Goal: Information Seeking & Learning: Find specific fact

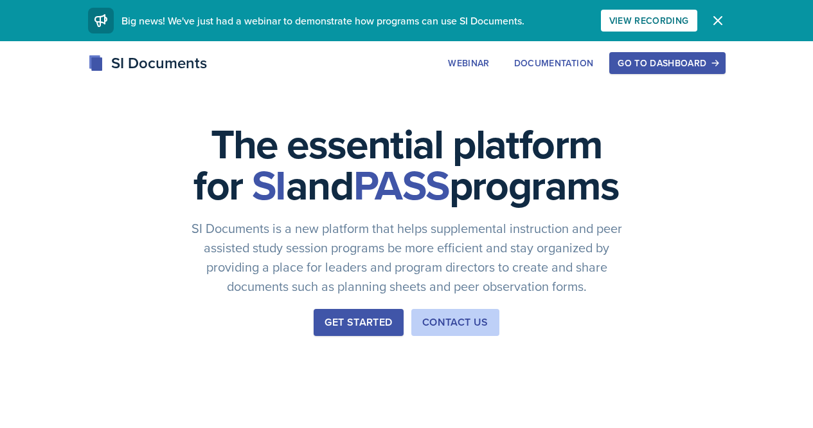
click at [725, 71] on button "Go to Dashboard" at bounding box center [667, 63] width 116 height 22
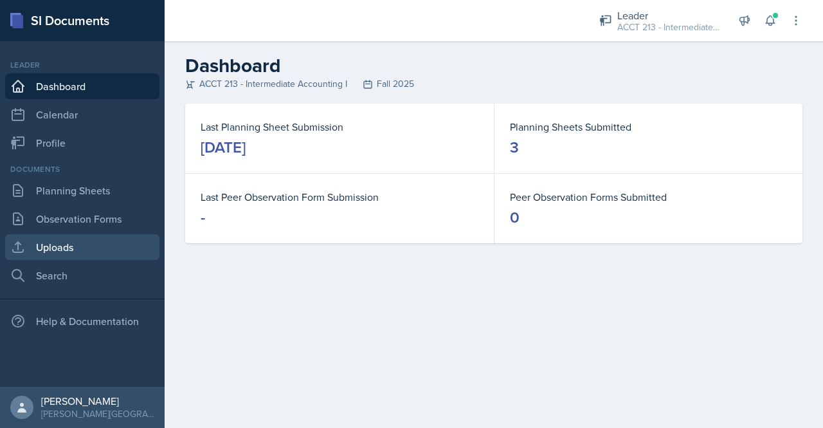
click at [53, 255] on link "Uploads" at bounding box center [82, 247] width 154 height 26
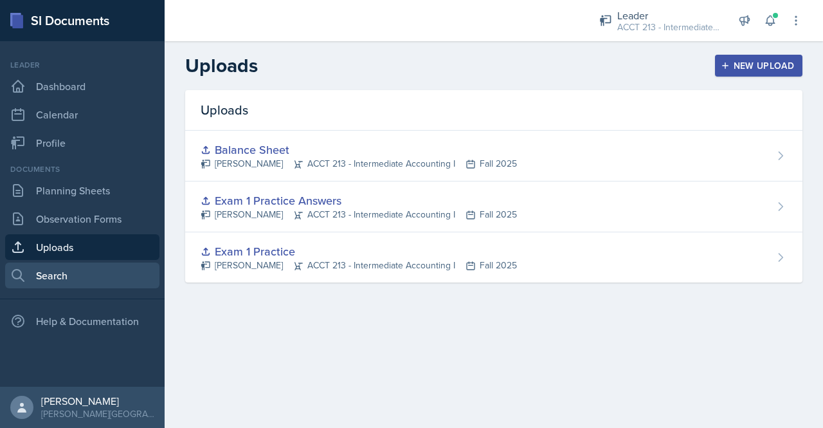
click at [47, 274] on link "Search" at bounding box center [82, 275] width 154 height 26
select select "all"
select select "1"
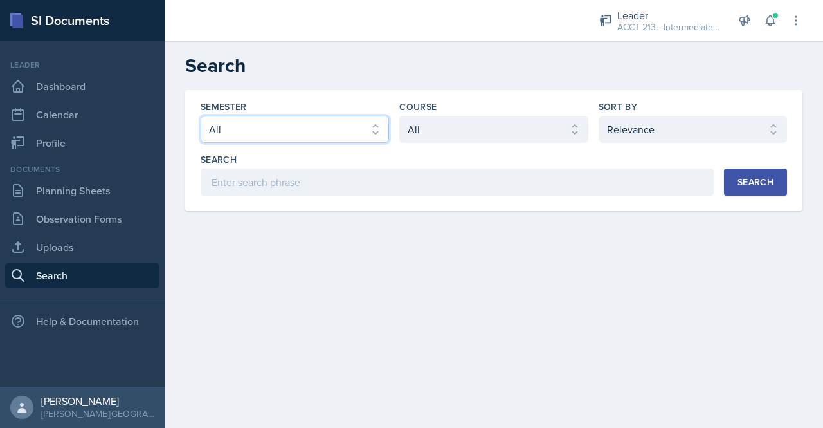
click at [377, 129] on select "Select semester All Fall 2025 SPRING 2025 Fall 2024 Spring 2024 Fall 2023 Sprin…" at bounding box center [295, 129] width 188 height 27
select select "a7ad9a0f-28b3-4f07-90bc-ebda486deedd"
click at [201, 116] on select "Select semester All Fall 2025 SPRING 2025 Fall 2024 Spring 2024 Fall 2023 Sprin…" at bounding box center [295, 129] width 188 height 27
click at [775, 185] on button "Search" at bounding box center [755, 181] width 63 height 27
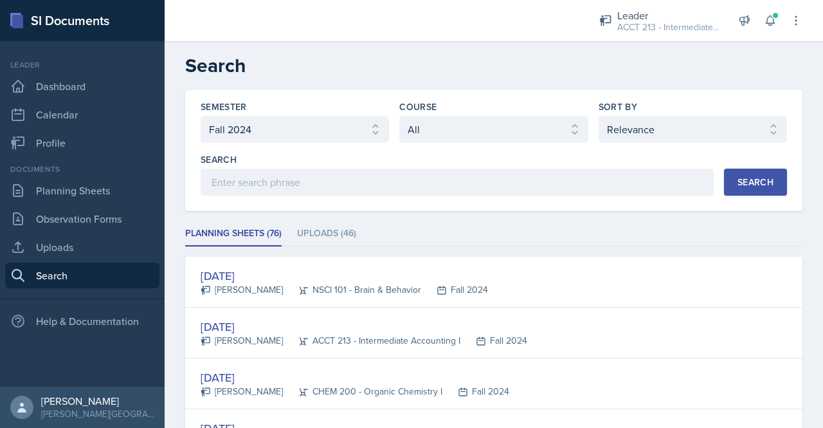
drag, startPoint x: 563, startPoint y: 115, endPoint x: 561, endPoint y: 132, distance: 16.8
click at [561, 132] on div "Course Select course All ACCT 113 - Principles of Accounting I ACCT 213 - Inter…" at bounding box center [493, 121] width 188 height 42
click at [561, 132] on select "Select course All ACCT 113 - Principles of Accounting I ACCT 213 - Intermediate…" at bounding box center [493, 129] width 188 height 27
select select "a3b952a5-493a-498d-99ed-b0c1dc4e84de"
click at [399, 116] on select "Select course All ACCT 113 - Principles of Accounting I ACCT 213 - Intermediate…" at bounding box center [493, 129] width 188 height 27
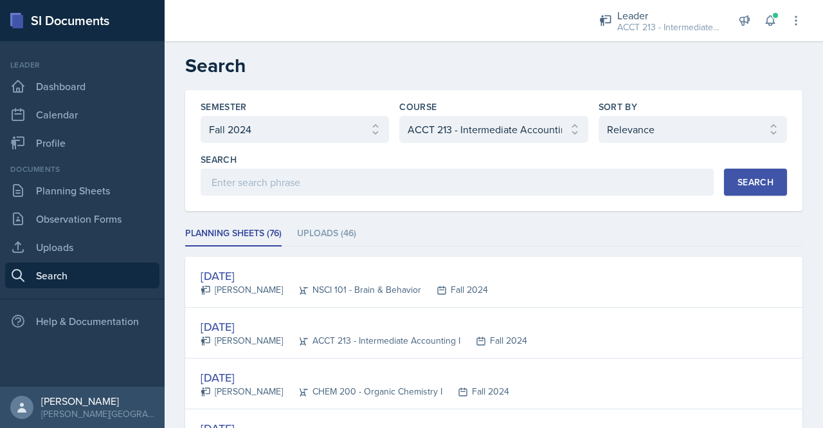
click at [770, 185] on button "Search" at bounding box center [755, 181] width 63 height 27
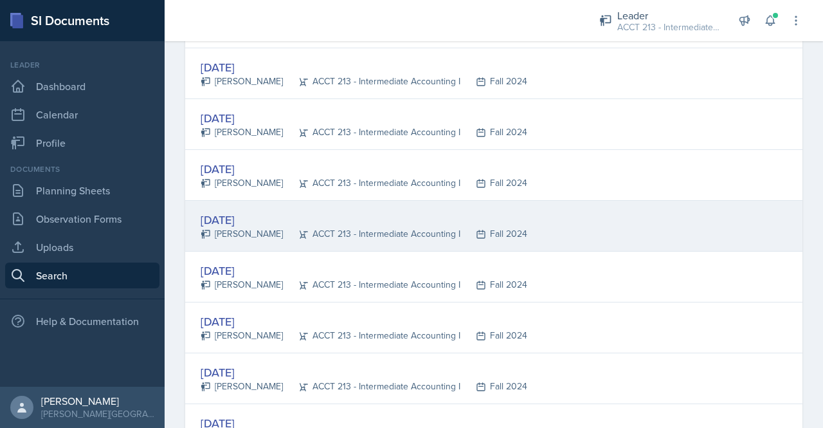
scroll to position [313, 0]
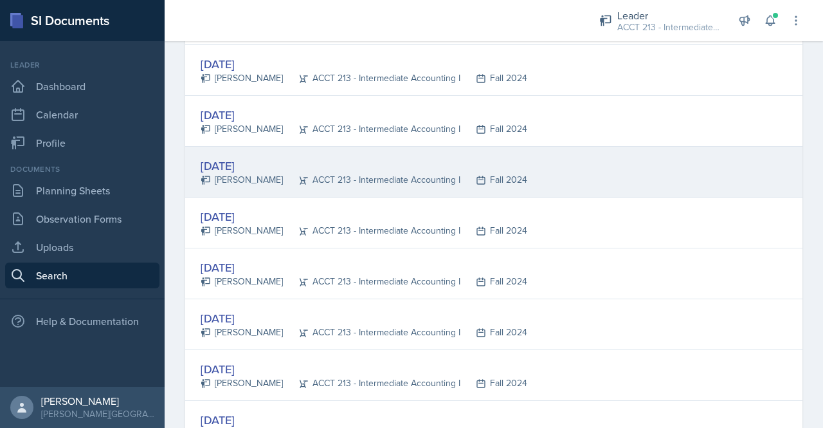
click at [259, 174] on div "[PERSON_NAME]" at bounding box center [242, 180] width 82 height 14
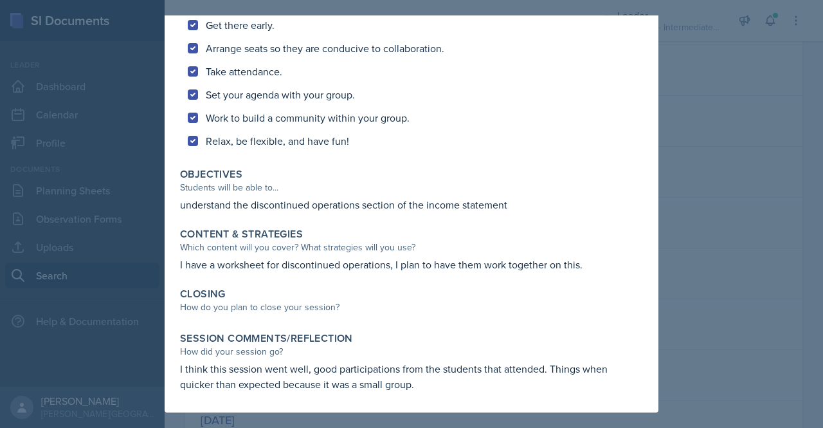
scroll to position [0, 0]
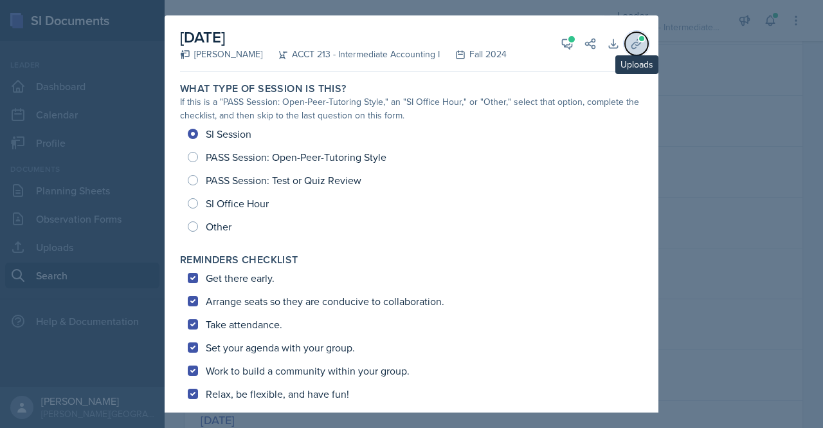
click at [630, 48] on icon at bounding box center [636, 43] width 13 height 13
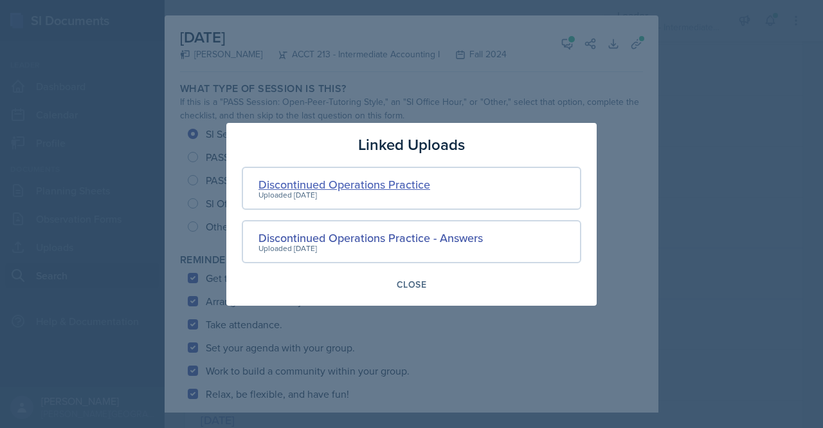
click at [322, 183] on div "Discontinued Operations Practice" at bounding box center [344, 184] width 172 height 17
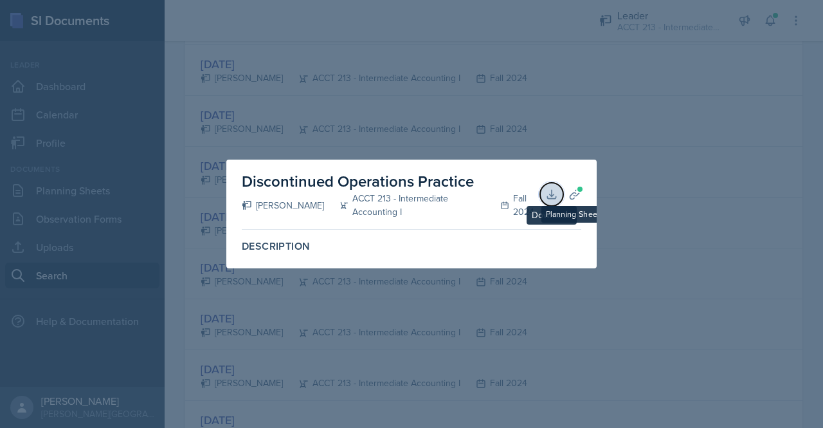
click at [554, 193] on icon at bounding box center [551, 194] width 13 height 13
click at [631, 115] on div at bounding box center [411, 214] width 823 height 428
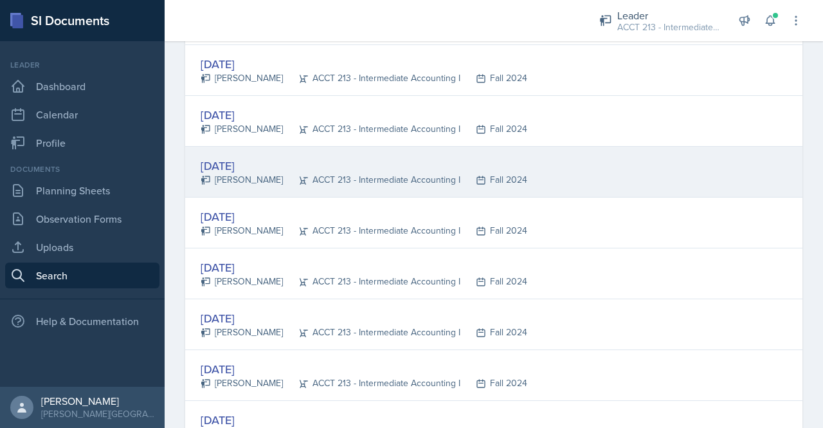
click at [195, 165] on div "[DATE] [PERSON_NAME] ACCT 213 - Intermediate Accounting I Fall 2024" at bounding box center [493, 172] width 617 height 51
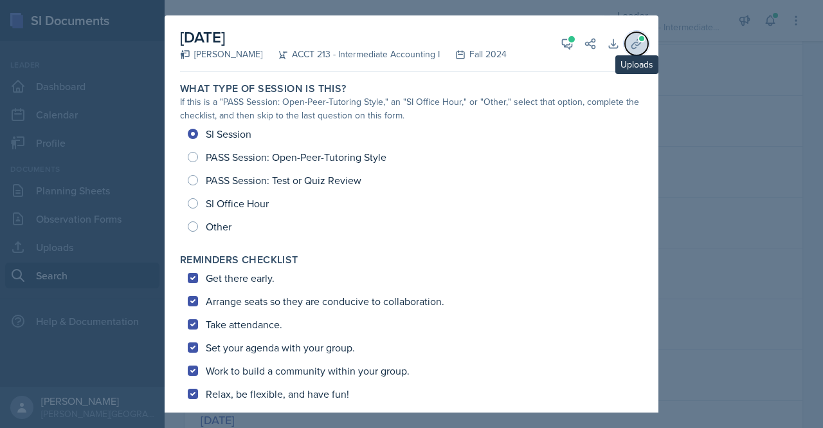
click at [625, 52] on button "Uploads" at bounding box center [636, 43] width 23 height 23
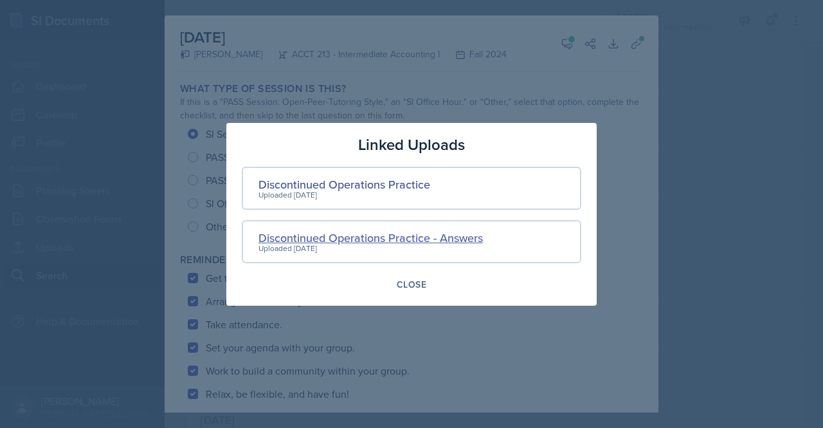
click at [395, 244] on div "Discontinued Operations Practice - Answers" at bounding box center [370, 237] width 224 height 17
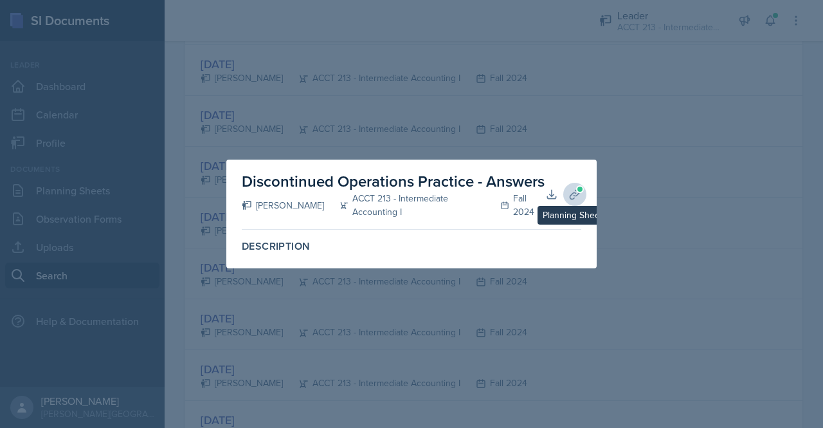
drag, startPoint x: 588, startPoint y: 189, endPoint x: 575, endPoint y: 198, distance: 15.7
click at [575, 198] on div "Discontinued Operations Practice - Answers [PERSON_NAME] ACCT 213 - Intermediat…" at bounding box center [411, 213] width 370 height 109
click at [575, 198] on icon at bounding box center [574, 194] width 13 height 13
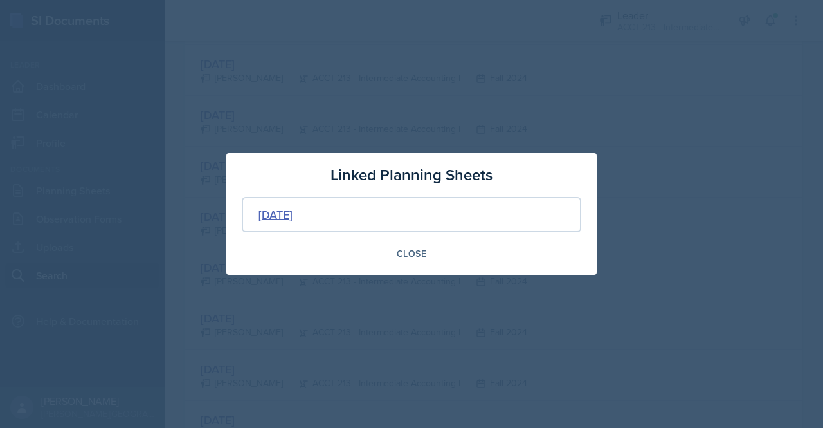
click at [293, 212] on div "[DATE]" at bounding box center [275, 214] width 34 height 17
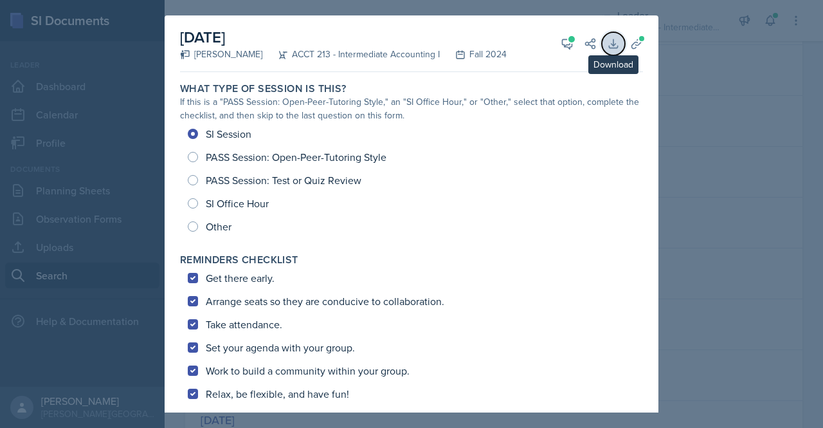
click at [612, 44] on button "Download" at bounding box center [613, 43] width 23 height 23
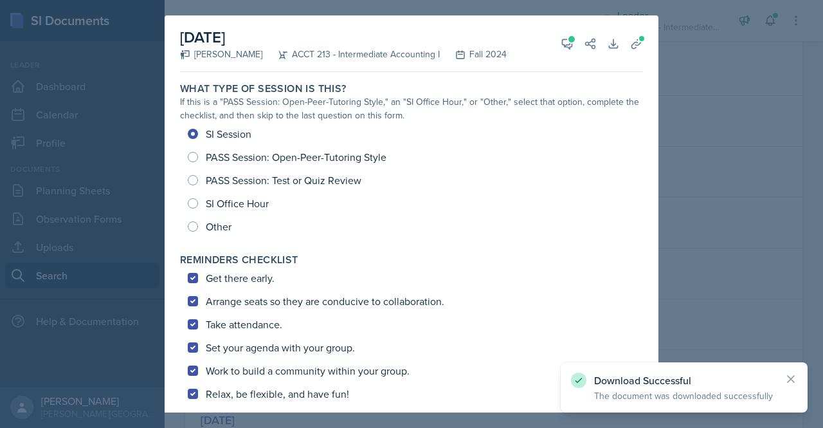
click at [640, 210] on div "[DATE] [PERSON_NAME] ACCT 213 - Intermediate Accounting I Fall 2024 View Commen…" at bounding box center [412, 339] width 494 height 649
click at [630, 46] on icon at bounding box center [636, 43] width 13 height 13
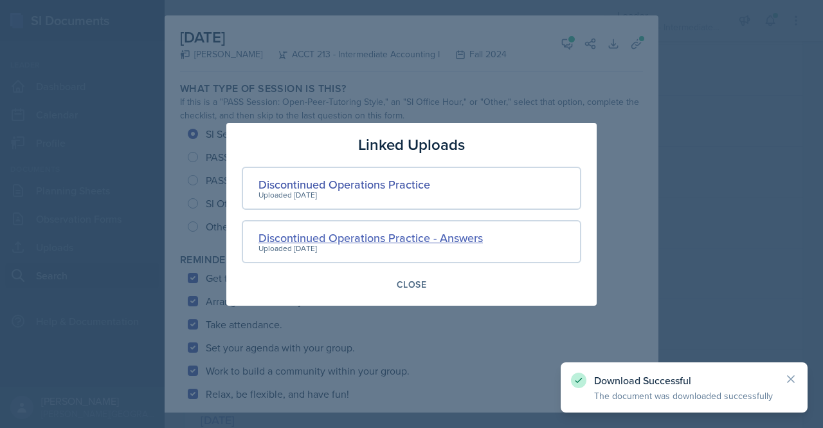
click at [375, 242] on div "Discontinued Operations Practice - Answers" at bounding box center [370, 237] width 224 height 17
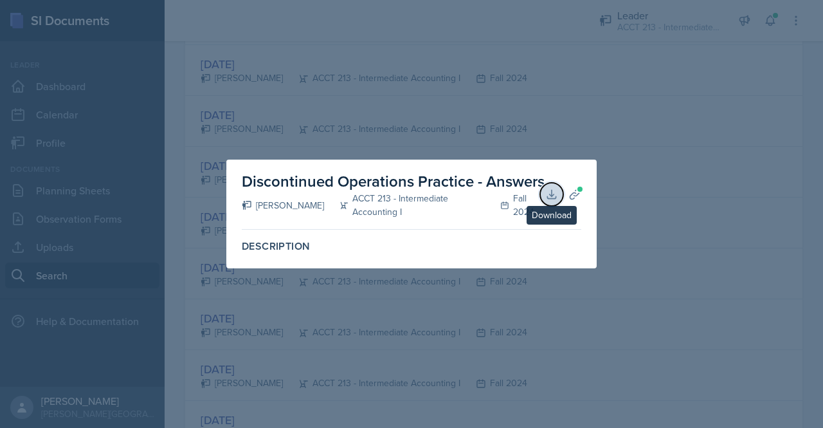
click at [552, 198] on icon at bounding box center [551, 194] width 8 height 8
click at [598, 121] on div at bounding box center [411, 214] width 823 height 428
